Goal: Find contact information: Find contact information

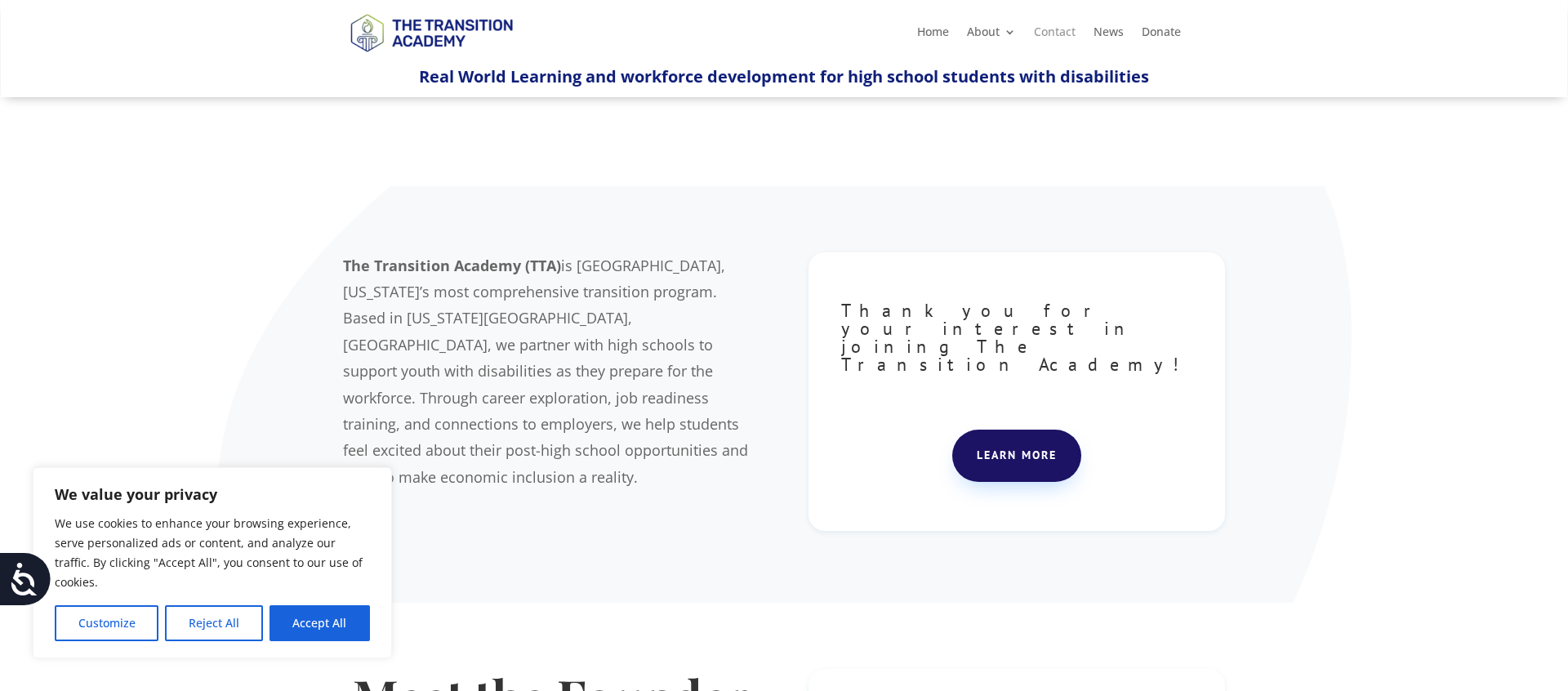
click at [1054, 36] on link "Contact" at bounding box center [1054, 35] width 42 height 18
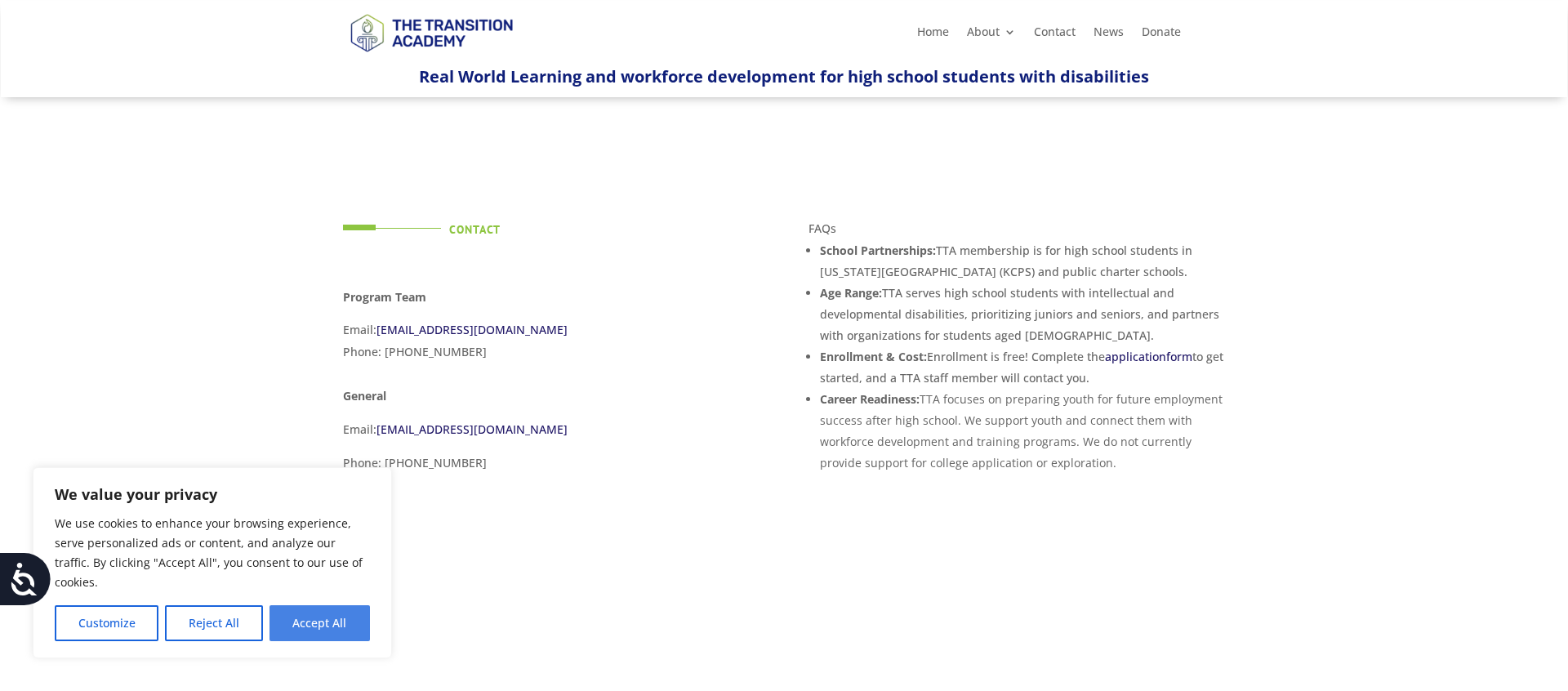
click at [344, 620] on button "Accept All" at bounding box center [319, 623] width 100 height 36
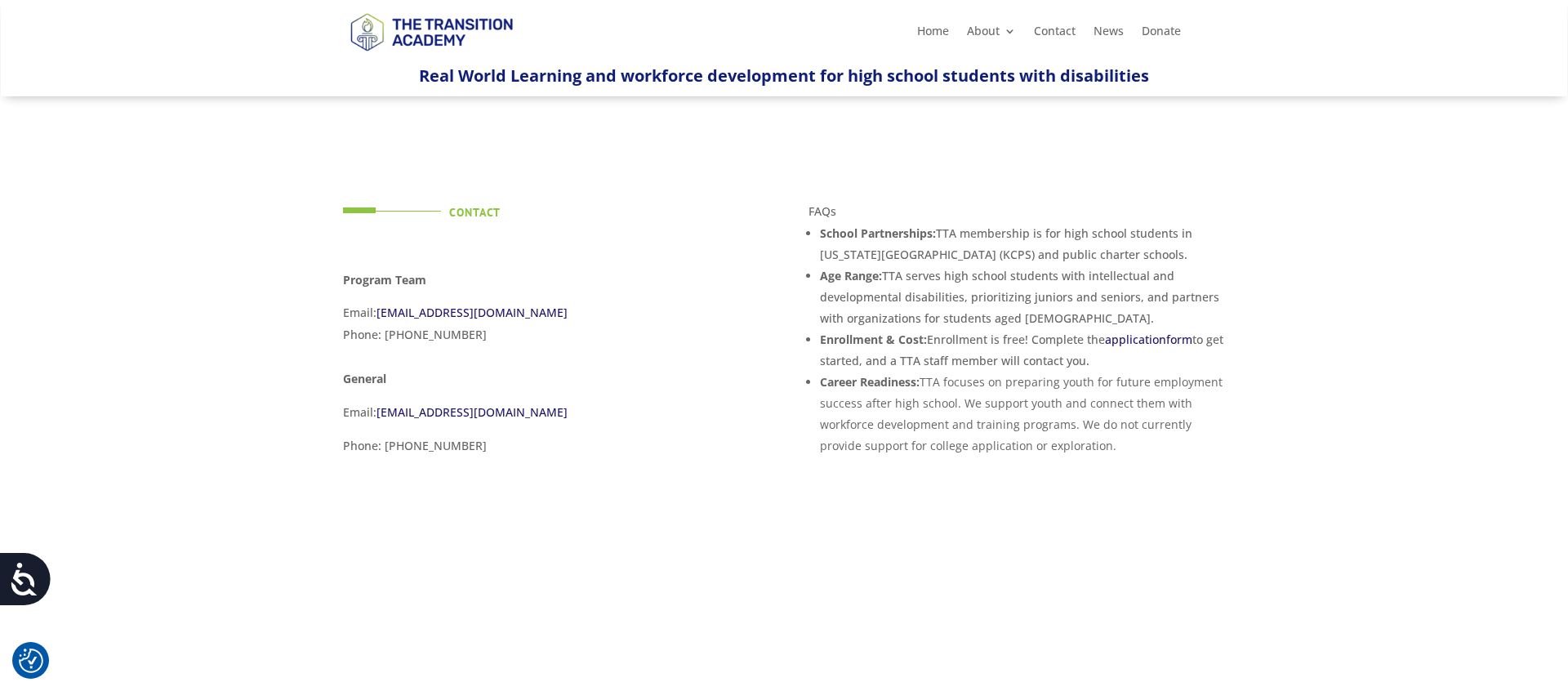
scroll to position [20, 0]
